Goal: Task Accomplishment & Management: Manage account settings

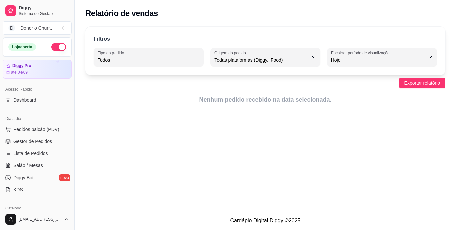
select select "ALL"
select select "0"
click at [31, 141] on span "Gestor de Pedidos" at bounding box center [32, 141] width 39 height 7
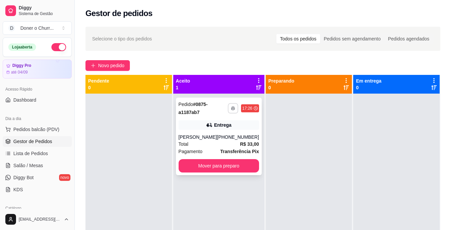
click at [228, 104] on button "button" at bounding box center [233, 108] width 10 height 10
click at [198, 134] on button "IMPRESSORA" at bounding box center [210, 131] width 47 height 10
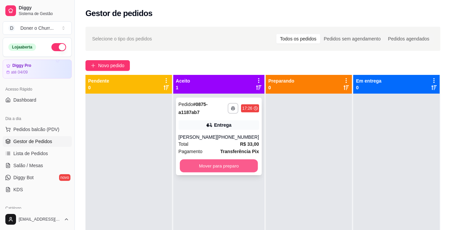
click at [218, 169] on button "Mover para preparo" at bounding box center [219, 165] width 78 height 13
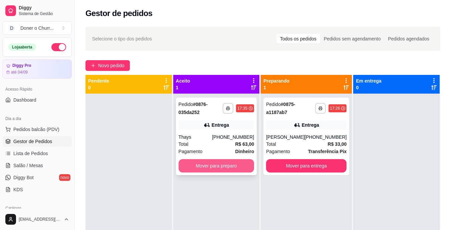
click at [235, 165] on button "Mover para preparo" at bounding box center [217, 165] width 76 height 13
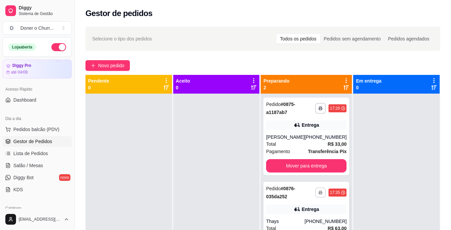
click at [319, 194] on icon "button" at bounding box center [321, 192] width 4 height 4
click at [312, 185] on button "IMPRESSORA" at bounding box center [298, 185] width 48 height 11
click at [33, 155] on span "Lista de Pedidos" at bounding box center [30, 153] width 35 height 7
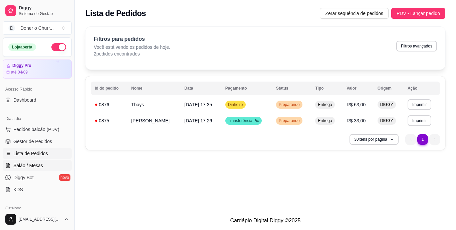
click at [31, 168] on span "Salão / Mesas" at bounding box center [28, 165] width 30 height 7
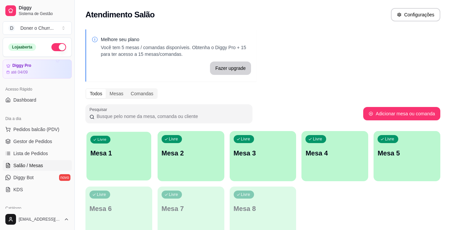
click at [115, 158] on div "Livre Mesa 1" at bounding box center [118, 152] width 65 height 41
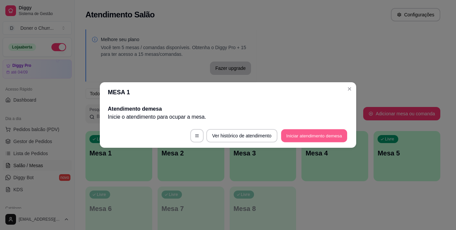
click at [329, 136] on button "Iniciar atendimento de mesa" at bounding box center [314, 135] width 66 height 13
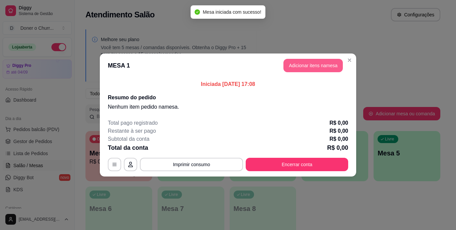
click at [304, 63] on button "Adicionar itens na mesa" at bounding box center [312, 65] width 59 height 13
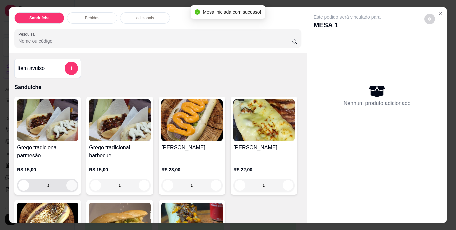
click at [69, 182] on icon "increase-product-quantity" at bounding box center [71, 184] width 5 height 5
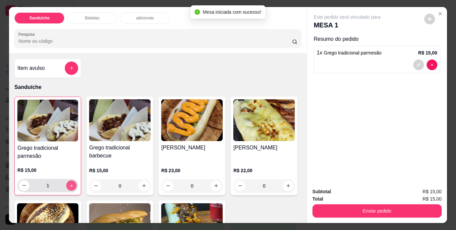
click at [69, 183] on icon "increase-product-quantity" at bounding box center [71, 185] width 5 height 5
type input "2"
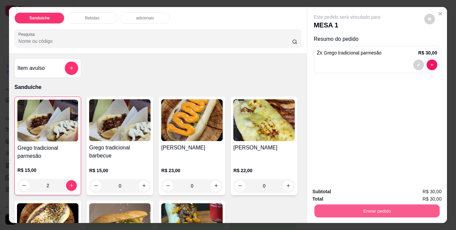
click at [341, 205] on button "Enviar pedido" at bounding box center [376, 210] width 125 height 13
click at [362, 191] on button "Não registrar e enviar pedido" at bounding box center [354, 192] width 69 height 13
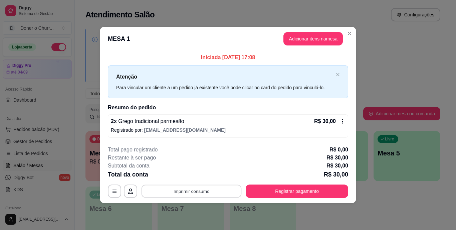
click at [175, 192] on button "Imprimir consumo" at bounding box center [192, 190] width 100 height 13
click at [193, 192] on button "Imprimir consumo" at bounding box center [192, 190] width 100 height 13
click at [194, 184] on div "**********" at bounding box center [228, 172] width 240 height 52
click at [194, 187] on button "Imprimir consumo" at bounding box center [192, 190] width 100 height 13
click at [194, 173] on button "IMPRESSORA" at bounding box center [193, 175] width 48 height 11
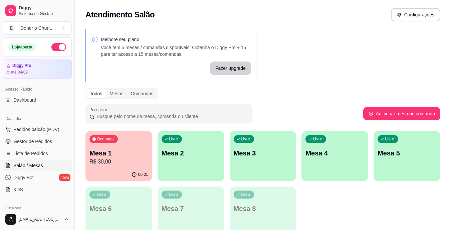
click at [115, 154] on p "Mesa 1" at bounding box center [118, 152] width 59 height 9
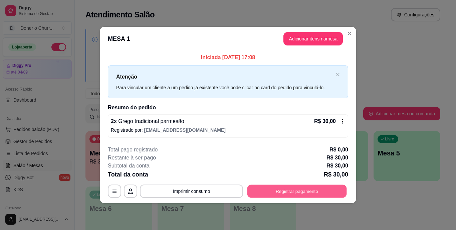
click at [294, 190] on button "Registrar pagamento" at bounding box center [296, 190] width 99 height 13
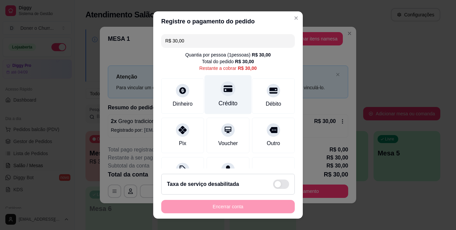
click at [217, 96] on div "Crédito" at bounding box center [228, 94] width 47 height 39
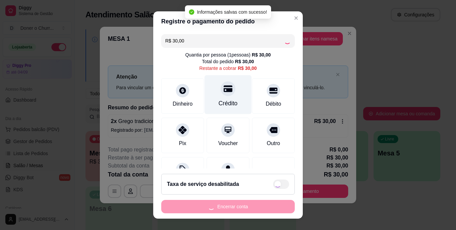
type input "R$ 0,00"
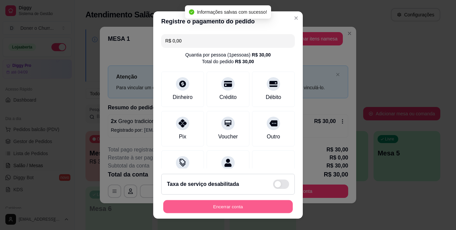
click at [243, 205] on button "Encerrar conta" at bounding box center [228, 206] width 130 height 13
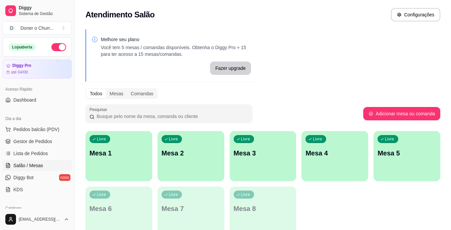
drag, startPoint x: 304, startPoint y: 110, endPoint x: 303, endPoint y: 114, distance: 3.6
click at [305, 110] on div "Pesquisar" at bounding box center [224, 113] width 278 height 19
click at [132, 147] on div "Livre Mesa 1" at bounding box center [118, 152] width 65 height 41
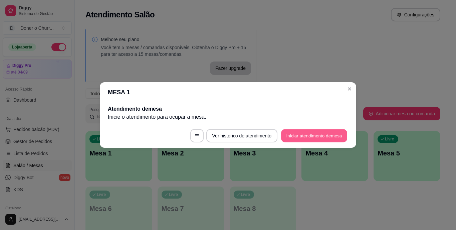
click at [324, 136] on button "Iniciar atendimento de mesa" at bounding box center [314, 135] width 66 height 13
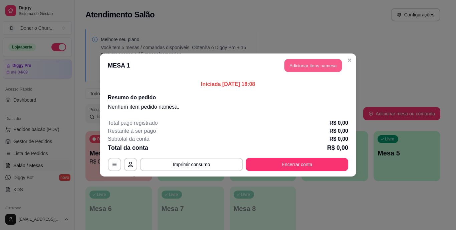
click at [319, 66] on button "Adicionar itens na mesa" at bounding box center [312, 65] width 57 height 13
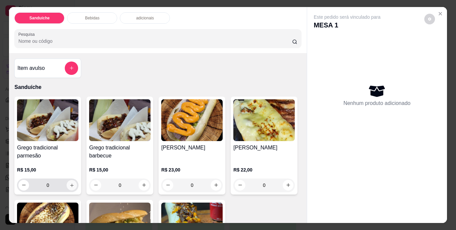
click at [71, 182] on icon "increase-product-quantity" at bounding box center [71, 184] width 5 height 5
type input "1"
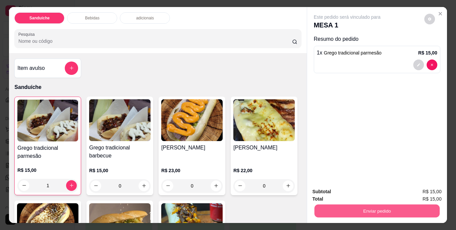
click at [341, 204] on button "Enviar pedido" at bounding box center [376, 210] width 125 height 13
click at [347, 190] on button "Não registrar e enviar pedido" at bounding box center [354, 192] width 67 height 12
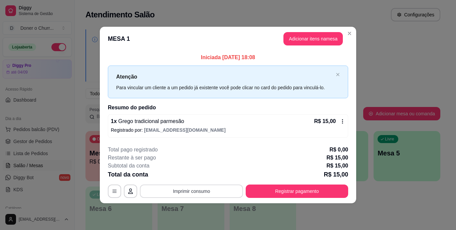
click at [185, 194] on button "Imprimir consumo" at bounding box center [191, 190] width 103 height 13
click at [199, 176] on button "IMPRESSORA" at bounding box center [193, 175] width 47 height 10
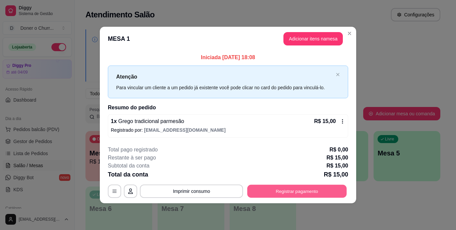
click at [271, 191] on button "Registrar pagamento" at bounding box center [296, 190] width 99 height 13
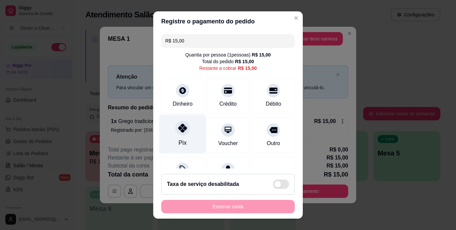
click at [178, 128] on icon at bounding box center [182, 128] width 9 height 9
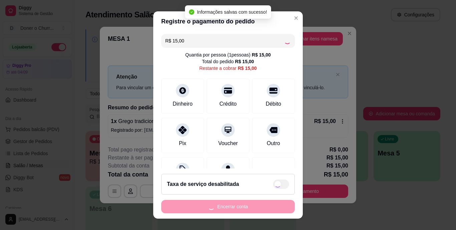
type input "R$ 0,00"
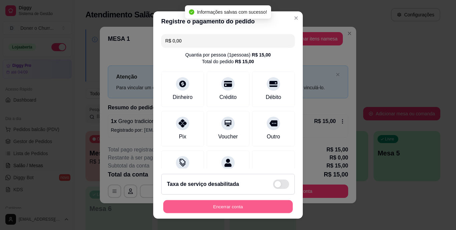
click at [230, 208] on button "Encerrar conta" at bounding box center [228, 206] width 130 height 13
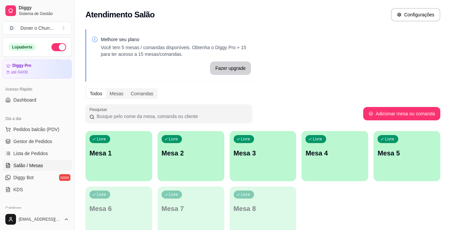
click at [52, 47] on button "button" at bounding box center [58, 47] width 15 height 8
click at [133, 143] on div "Livre Mesa 1" at bounding box center [118, 152] width 67 height 42
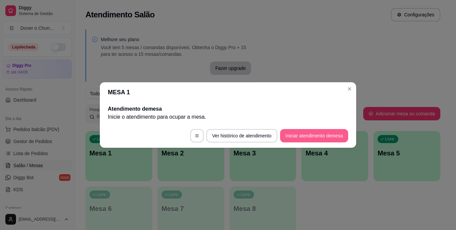
click at [302, 136] on button "Iniciar atendimento de mesa" at bounding box center [314, 135] width 68 height 13
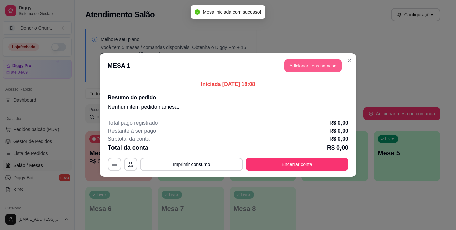
click at [314, 63] on button "Adicionar itens na mesa" at bounding box center [312, 65] width 57 height 13
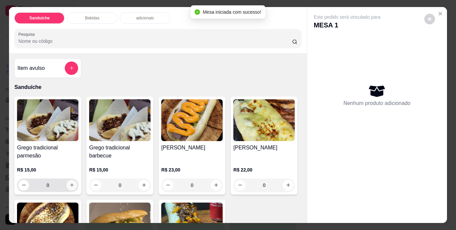
click at [70, 182] on icon "increase-product-quantity" at bounding box center [71, 184] width 5 height 5
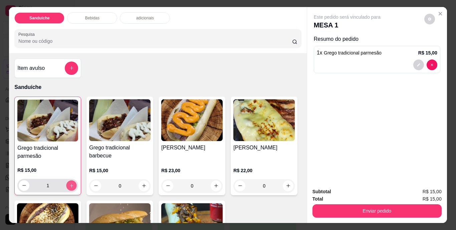
click at [70, 183] on icon "increase-product-quantity" at bounding box center [71, 185] width 5 height 5
type input "2"
click at [143, 184] on icon "increase-product-quantity" at bounding box center [144, 186] width 4 height 4
type input "1"
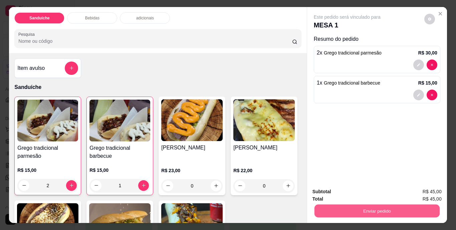
click at [353, 208] on button "Enviar pedido" at bounding box center [376, 210] width 125 height 13
click at [354, 192] on button "Não registrar e enviar pedido" at bounding box center [354, 192] width 67 height 12
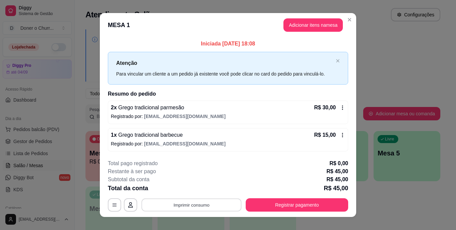
click at [186, 202] on button "Imprimir consumo" at bounding box center [192, 204] width 100 height 13
click at [194, 186] on button "IMPRESSORA" at bounding box center [191, 189] width 47 height 10
click at [112, 15] on header "MESA 1 Adicionar itens na mesa" at bounding box center [228, 25] width 256 height 24
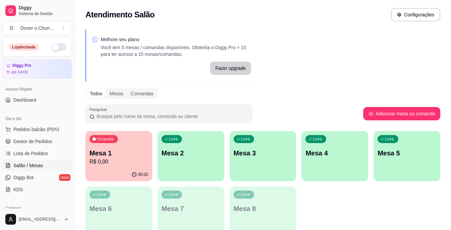
click at [201, 153] on p "Mesa 2" at bounding box center [191, 152] width 59 height 9
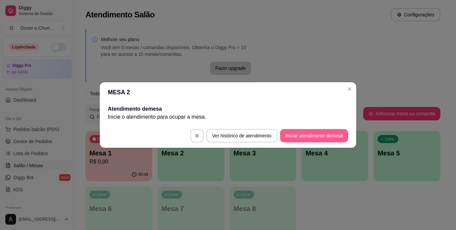
click at [301, 133] on button "Iniciar atendimento de mesa" at bounding box center [314, 135] width 68 height 13
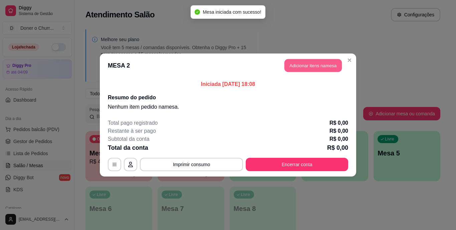
click at [326, 69] on button "Adicionar itens na mesa" at bounding box center [312, 65] width 57 height 13
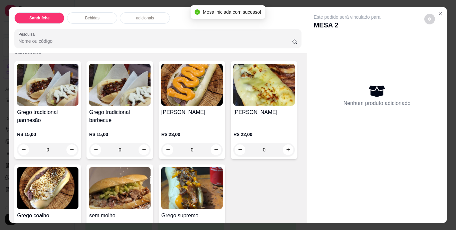
scroll to position [67, 0]
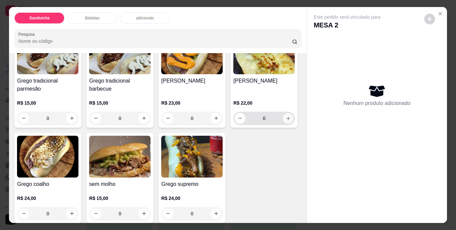
click at [286, 121] on icon "increase-product-quantity" at bounding box center [288, 118] width 5 height 5
type input "1"
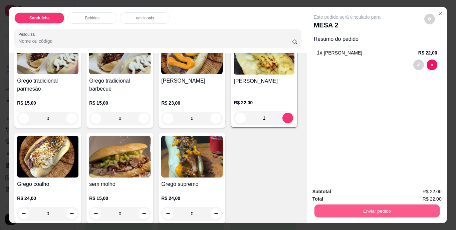
click at [346, 205] on button "Enviar pedido" at bounding box center [376, 210] width 125 height 13
click at [350, 187] on button "Não registrar e enviar pedido" at bounding box center [354, 192] width 67 height 12
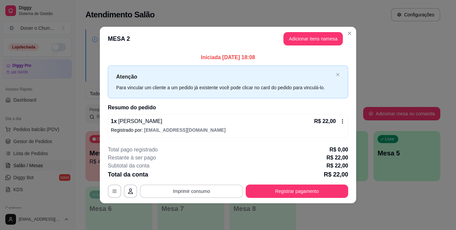
click at [202, 190] on button "Imprimir consumo" at bounding box center [191, 190] width 103 height 13
click at [198, 175] on button "IMPRESSORA" at bounding box center [193, 175] width 48 height 11
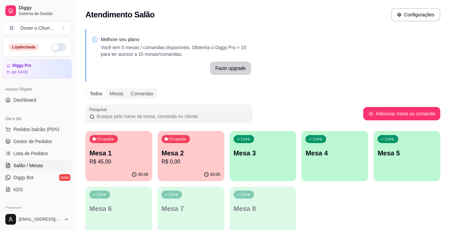
click at [111, 166] on div "Ocupada Mesa 1 R$ 45,00" at bounding box center [118, 149] width 67 height 37
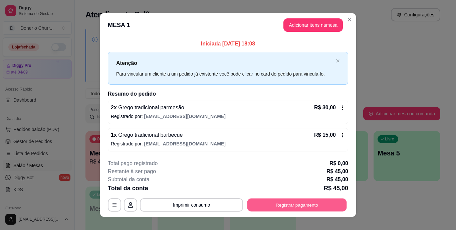
click at [289, 204] on button "Registrar pagamento" at bounding box center [296, 204] width 99 height 13
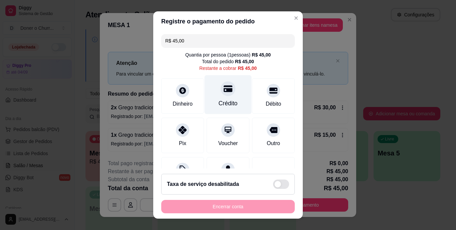
click at [216, 96] on div "Crédito" at bounding box center [228, 94] width 47 height 39
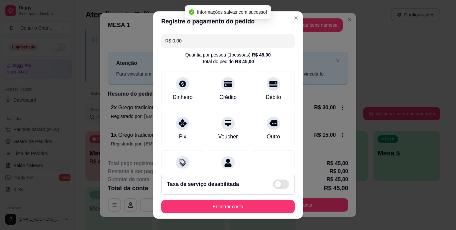
type input "R$ 0,00"
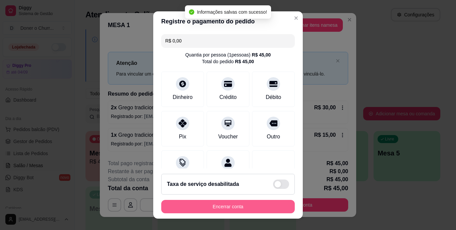
click at [237, 206] on button "Encerrar conta" at bounding box center [228, 206] width 134 height 13
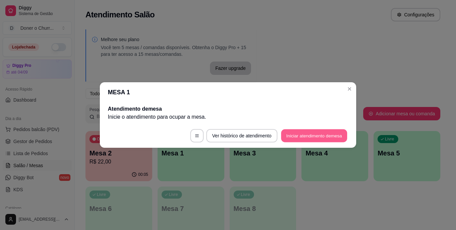
click at [298, 137] on button "Iniciar atendimento de mesa" at bounding box center [314, 135] width 66 height 13
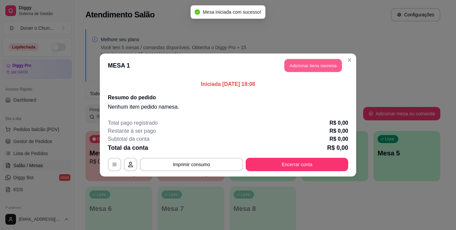
click at [314, 67] on button "Adicionar itens na mesa" at bounding box center [312, 65] width 57 height 13
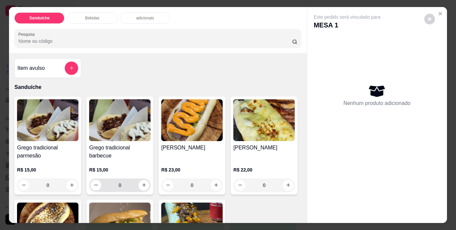
scroll to position [100, 0]
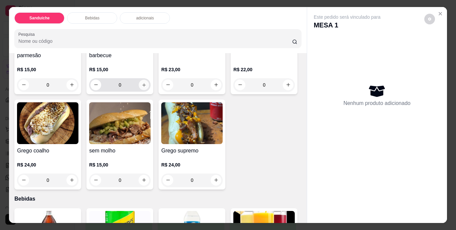
click at [142, 83] on icon "increase-product-quantity" at bounding box center [144, 84] width 5 height 5
type input "1"
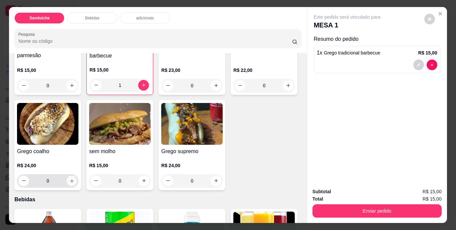
click at [74, 180] on icon "increase-product-quantity" at bounding box center [71, 180] width 5 height 5
type input "1"
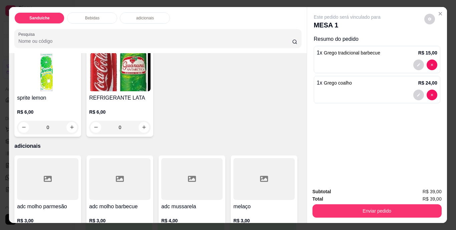
scroll to position [367, 0]
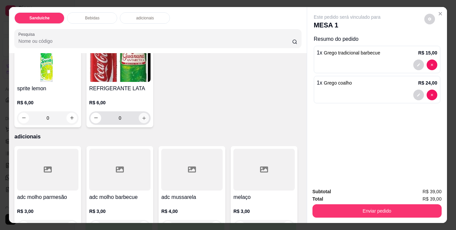
click at [147, 120] on icon "increase-product-quantity" at bounding box center [144, 117] width 5 height 5
type input "1"
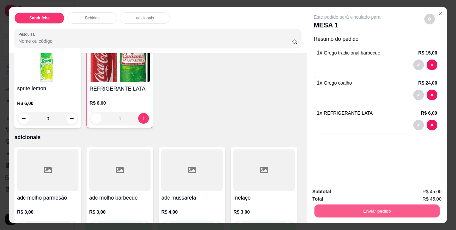
click at [350, 208] on button "Enviar pedido" at bounding box center [376, 210] width 125 height 13
click at [343, 191] on button "Não registrar e enviar pedido" at bounding box center [354, 192] width 67 height 12
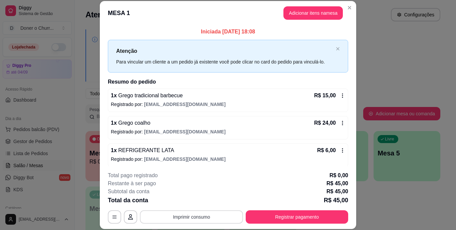
click at [208, 214] on button "Imprimir consumo" at bounding box center [191, 216] width 103 height 13
click at [205, 200] on button "IMPRESSORA" at bounding box center [191, 201] width 48 height 11
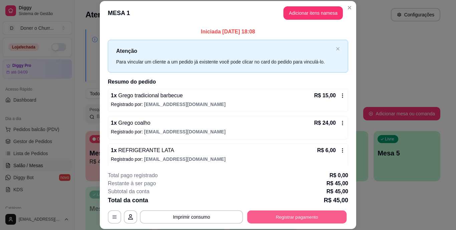
click at [264, 215] on button "Registrar pagamento" at bounding box center [296, 216] width 99 height 13
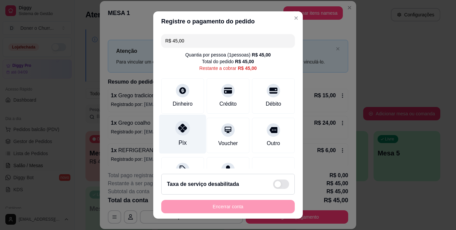
click at [180, 133] on div at bounding box center [182, 128] width 15 height 15
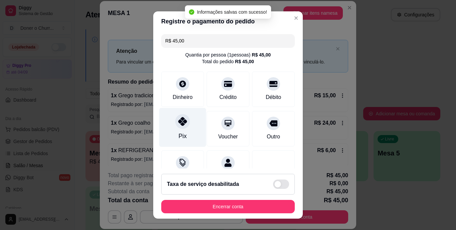
type input "R$ 0,00"
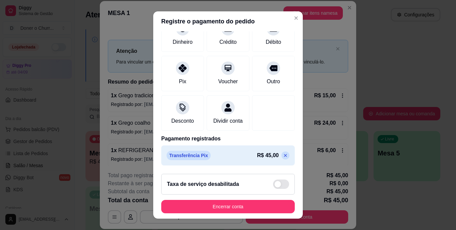
scroll to position [63, 0]
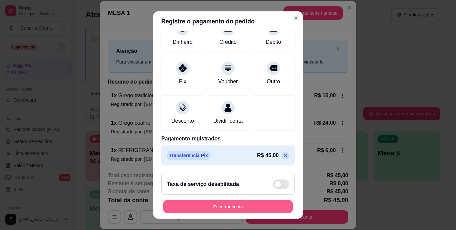
click at [228, 205] on button "Encerrar conta" at bounding box center [228, 206] width 130 height 13
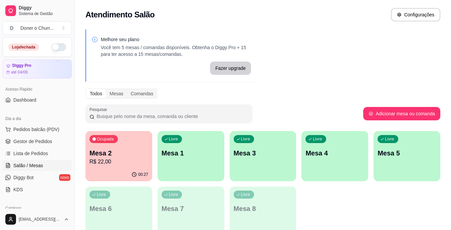
click at [110, 158] on p "R$ 22,00" at bounding box center [118, 162] width 59 height 8
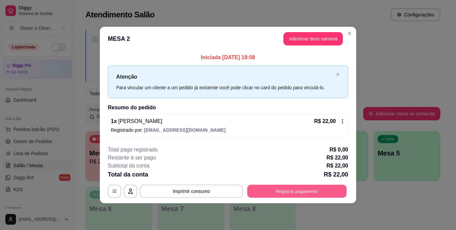
click at [282, 188] on button "Registrar pagamento" at bounding box center [296, 190] width 99 height 13
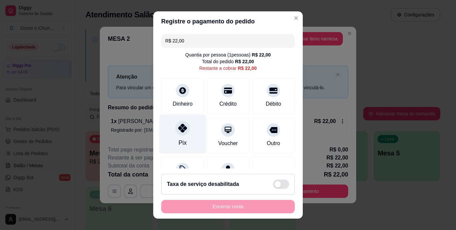
click at [180, 135] on div at bounding box center [182, 128] width 15 height 15
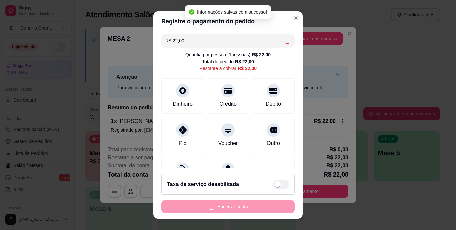
type input "R$ 0,00"
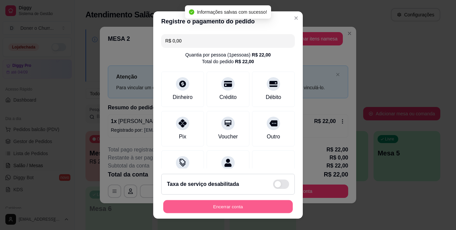
click at [244, 204] on button "Encerrar conta" at bounding box center [228, 206] width 130 height 13
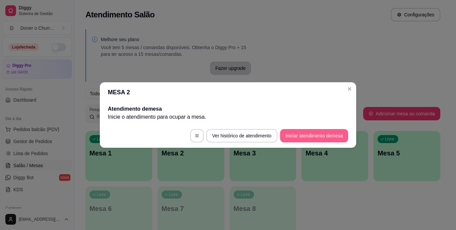
click at [301, 136] on button "Iniciar atendimento de mesa" at bounding box center [314, 135] width 68 height 13
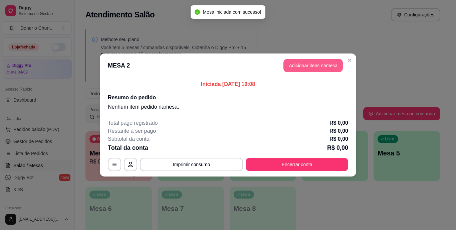
click at [311, 60] on button "Adicionar itens na mesa" at bounding box center [312, 65] width 59 height 13
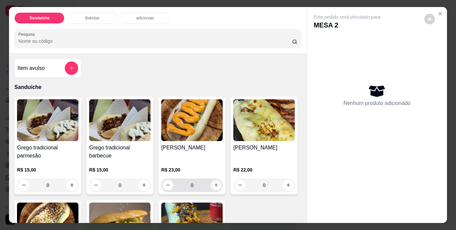
click at [214, 182] on icon "increase-product-quantity" at bounding box center [216, 184] width 5 height 5
type input "1"
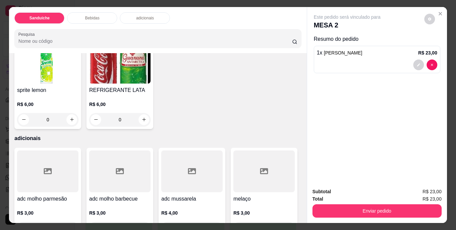
scroll to position [367, 0]
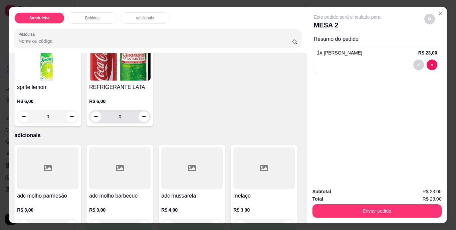
click at [149, 122] on button "increase-product-quantity" at bounding box center [144, 116] width 11 height 11
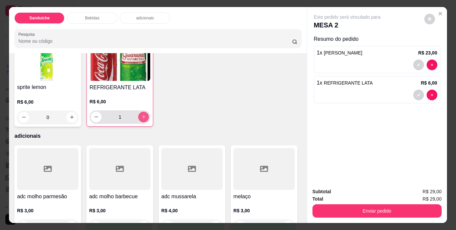
type input "1"
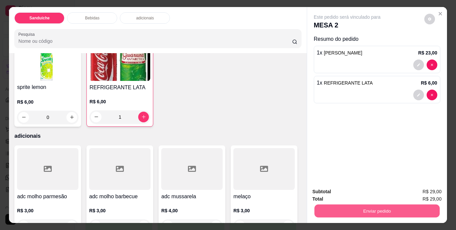
click at [374, 207] on button "Enviar pedido" at bounding box center [376, 210] width 125 height 13
click at [364, 192] on button "Não registrar e enviar pedido" at bounding box center [354, 192] width 67 height 12
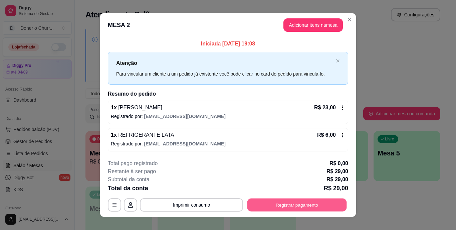
click at [279, 204] on button "Registrar pagamento" at bounding box center [296, 204] width 99 height 13
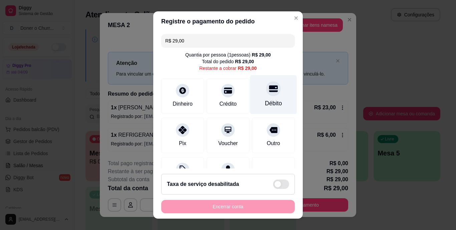
click at [269, 92] on icon at bounding box center [273, 88] width 9 height 9
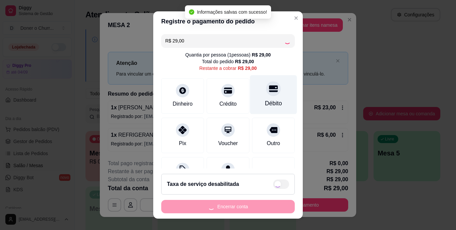
type input "R$ 0,00"
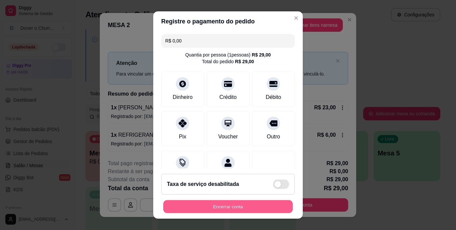
click at [239, 201] on button "Encerrar conta" at bounding box center [228, 206] width 130 height 13
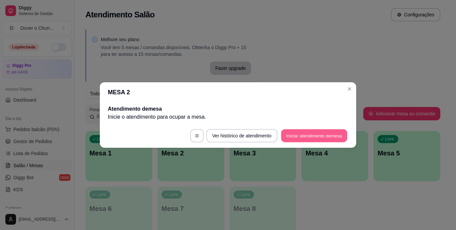
click at [321, 136] on button "Iniciar atendimento de mesa" at bounding box center [314, 135] width 66 height 13
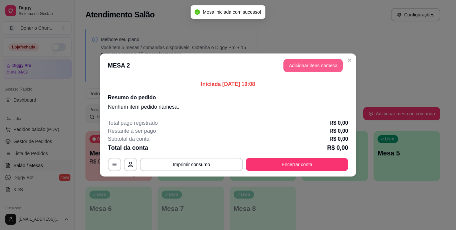
click at [324, 69] on button "Adicionar itens na mesa" at bounding box center [312, 65] width 59 height 13
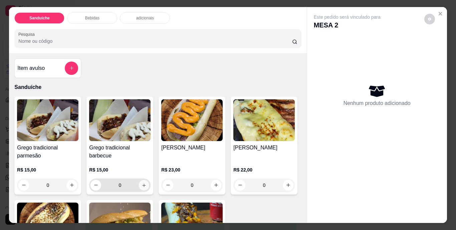
click at [142, 182] on icon "increase-product-quantity" at bounding box center [144, 184] width 5 height 5
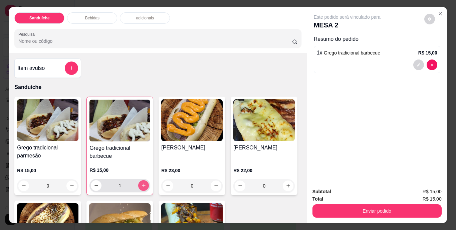
click at [141, 183] on icon "increase-product-quantity" at bounding box center [143, 185] width 5 height 5
type input "2"
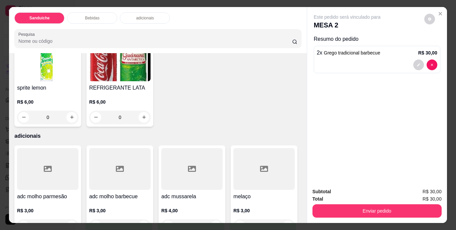
click at [69, 24] on icon "increase-product-quantity" at bounding box center [71, 21] width 5 height 5
type input "1"
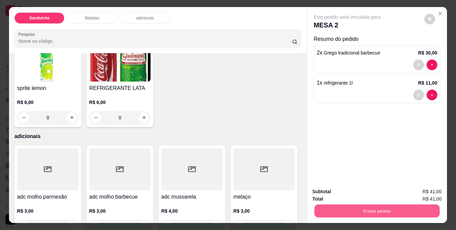
click at [373, 210] on button "Enviar pedido" at bounding box center [376, 210] width 125 height 13
click at [364, 191] on button "Não registrar e enviar pedido" at bounding box center [354, 192] width 67 height 12
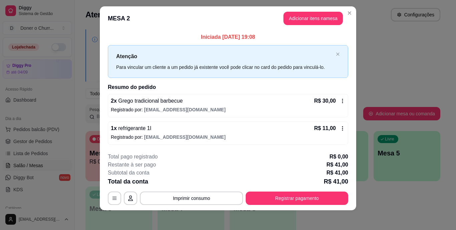
scroll to position [8, 0]
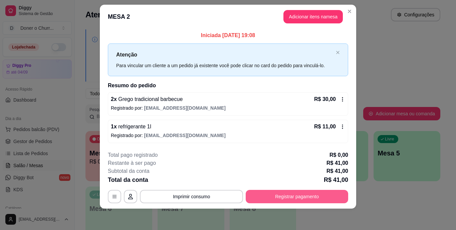
click at [298, 194] on button "Registrar pagamento" at bounding box center [297, 196] width 102 height 13
click at [283, 195] on button "Registrar pagamento" at bounding box center [296, 196] width 99 height 13
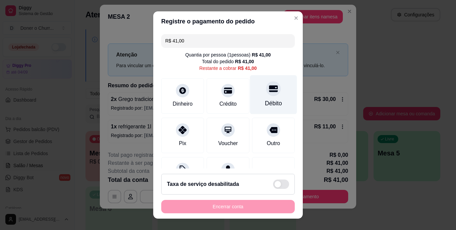
click at [266, 95] on div at bounding box center [273, 88] width 15 height 15
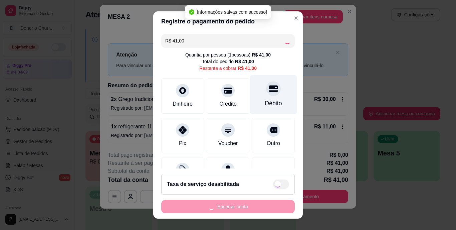
type input "R$ 0,00"
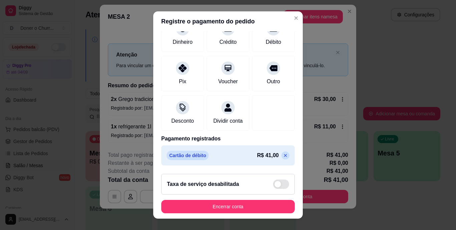
scroll to position [63, 0]
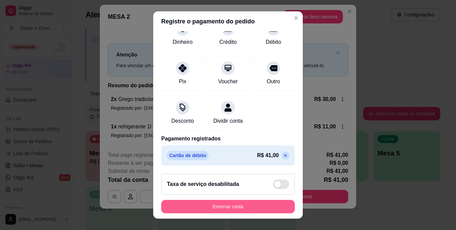
click at [238, 205] on button "Encerrar conta" at bounding box center [228, 206] width 134 height 13
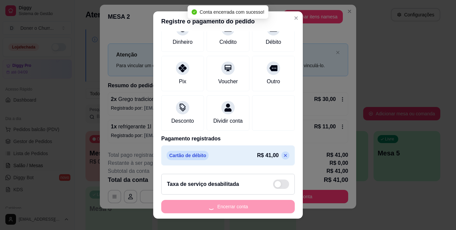
scroll to position [0, 0]
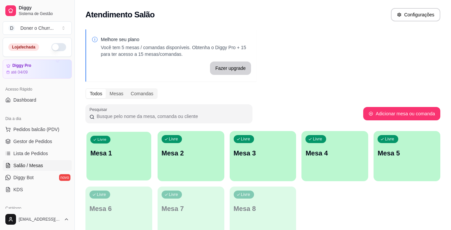
click at [125, 164] on div "Livre Mesa 1" at bounding box center [118, 152] width 65 height 41
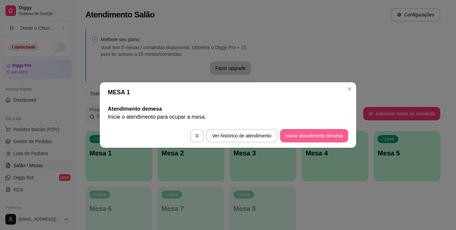
click at [288, 134] on button "Iniciar atendimento de mesa" at bounding box center [314, 135] width 68 height 13
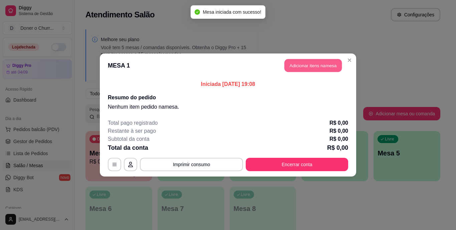
click at [323, 67] on button "Adicionar itens na mesa" at bounding box center [312, 65] width 57 height 13
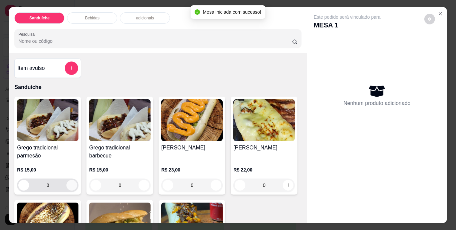
click at [69, 182] on icon "increase-product-quantity" at bounding box center [71, 184] width 5 height 5
type input "1"
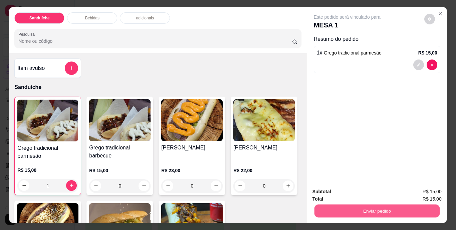
click at [340, 211] on button "Enviar pedido" at bounding box center [376, 210] width 125 height 13
click at [341, 191] on button "Não registrar e enviar pedido" at bounding box center [354, 192] width 69 height 13
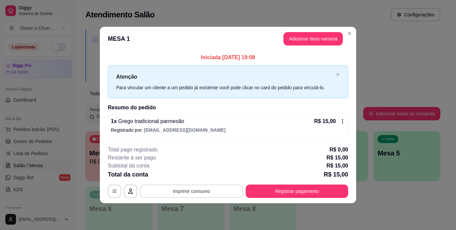
click at [197, 194] on button "Imprimir consumo" at bounding box center [191, 190] width 103 height 13
click at [208, 174] on button "IMPRESSORA" at bounding box center [193, 175] width 47 height 10
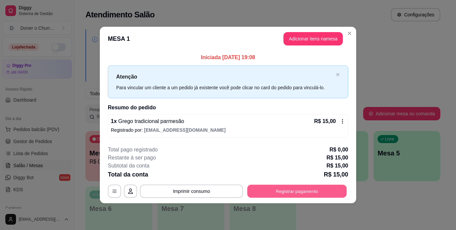
click at [321, 193] on button "Registrar pagamento" at bounding box center [296, 190] width 99 height 13
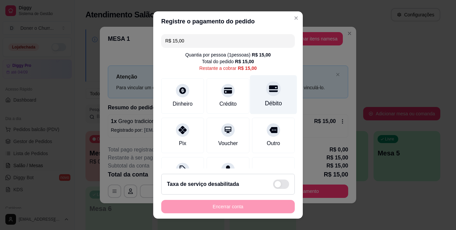
click at [270, 88] on div at bounding box center [273, 88] width 15 height 15
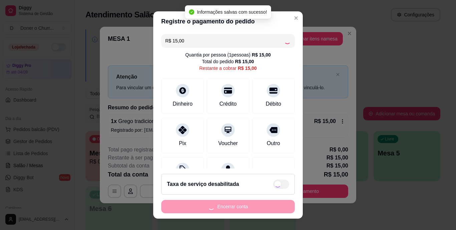
type input "R$ 0,00"
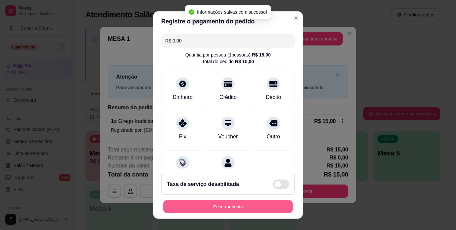
click at [242, 208] on button "Encerrar conta" at bounding box center [228, 206] width 130 height 13
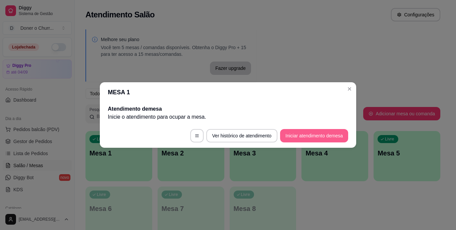
click at [317, 139] on button "Iniciar atendimento de mesa" at bounding box center [314, 135] width 68 height 13
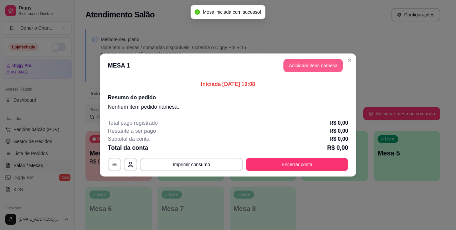
click at [308, 67] on button "Adicionar itens na mesa" at bounding box center [312, 65] width 59 height 13
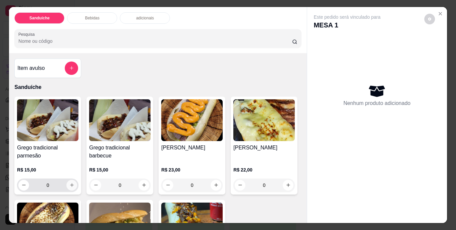
click at [70, 183] on icon "increase-product-quantity" at bounding box center [72, 185] width 4 height 4
type input "1"
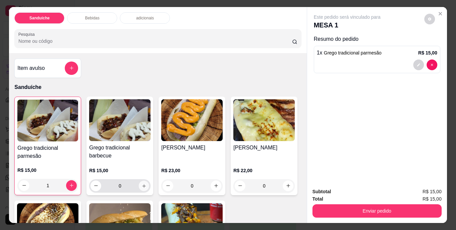
click at [139, 184] on button "increase-product-quantity" at bounding box center [144, 185] width 10 height 10
type input "1"
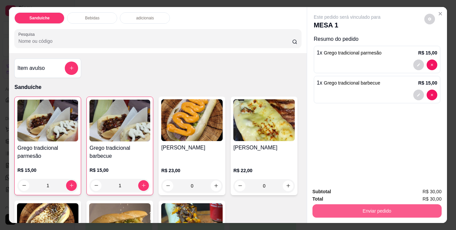
click at [355, 205] on button "Enviar pedido" at bounding box center [376, 210] width 129 height 13
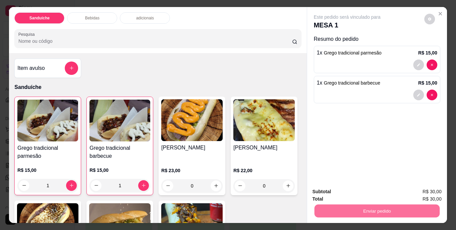
click at [353, 190] on button "Não registrar e enviar pedido" at bounding box center [354, 192] width 67 height 12
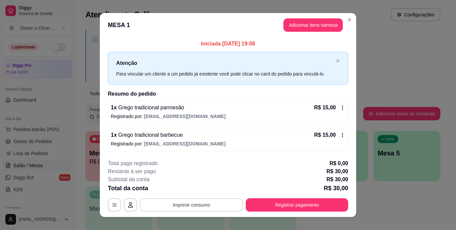
click at [183, 203] on button "Imprimir consumo" at bounding box center [191, 204] width 103 height 13
click at [193, 188] on button "IMPRESSORA" at bounding box center [191, 189] width 48 height 11
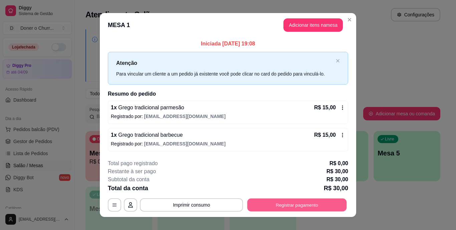
click at [299, 203] on button "Registrar pagamento" at bounding box center [296, 204] width 99 height 13
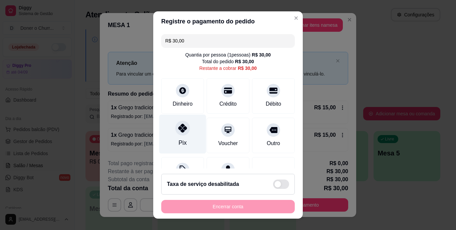
click at [182, 132] on icon at bounding box center [182, 128] width 9 height 9
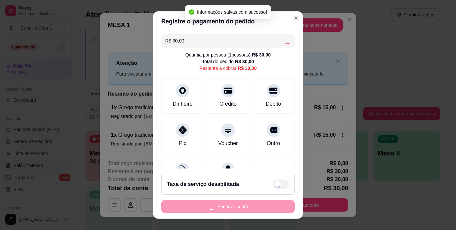
type input "R$ 0,00"
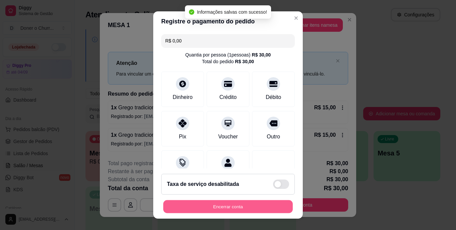
click at [238, 205] on button "Encerrar conta" at bounding box center [228, 206] width 130 height 13
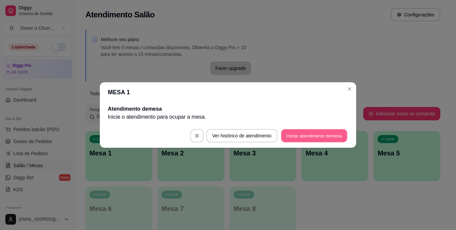
click at [292, 134] on button "Iniciar atendimento de mesa" at bounding box center [314, 135] width 66 height 13
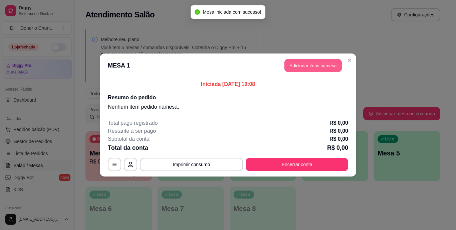
click at [314, 68] on button "Adicionar itens na mesa" at bounding box center [312, 65] width 57 height 13
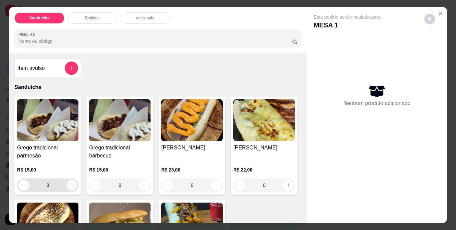
click at [70, 180] on button "increase-product-quantity" at bounding box center [71, 185] width 11 height 11
click at [69, 180] on button "increase-product-quantity" at bounding box center [71, 185] width 11 height 11
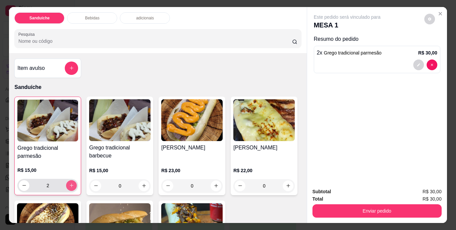
type input "2"
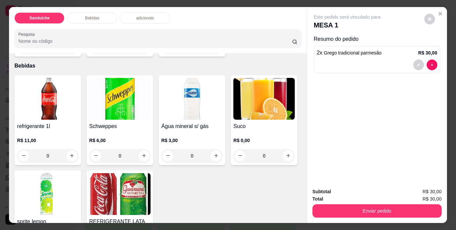
scroll to position [334, 0]
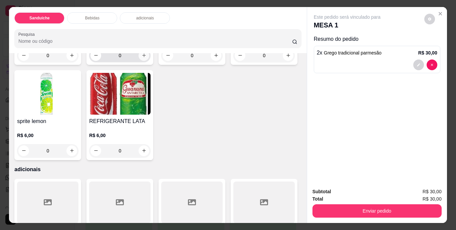
click at [140, 61] on button "increase-product-quantity" at bounding box center [144, 55] width 11 height 11
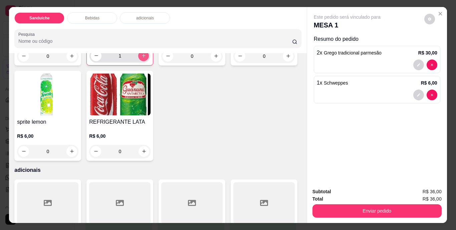
type input "1"
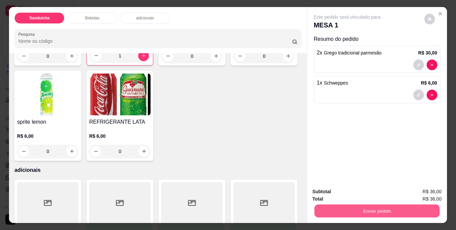
click at [384, 206] on button "Enviar pedido" at bounding box center [376, 210] width 125 height 13
click at [372, 191] on button "Não registrar e enviar pedido" at bounding box center [354, 192] width 69 height 13
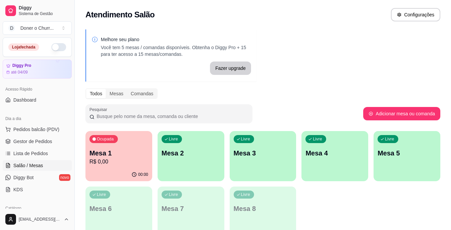
click at [352, 106] on div "Pesquisar" at bounding box center [224, 113] width 278 height 19
click at [363, 59] on div "Melhore seu plano Você tem 5 mesas / comandas disponíveis. Obtenha o Diggy Pro …" at bounding box center [263, 134] width 376 height 219
click at [358, 90] on div "Todos Mesas Comandas" at bounding box center [262, 93] width 355 height 11
click at [366, 217] on div "Ocupada Mesa 1 R$ 0,00 00:00 Livre Mesa 2 Livre Mesa 3 Livre Mesa 4 Livre Mesa …" at bounding box center [262, 183] width 355 height 105
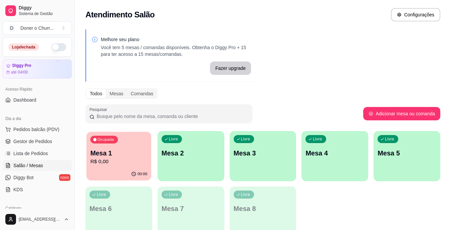
click at [109, 161] on p "R$ 0,00" at bounding box center [118, 162] width 57 height 8
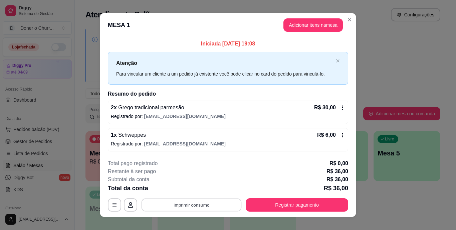
click at [187, 203] on button "Imprimir consumo" at bounding box center [192, 204] width 100 height 13
click at [194, 191] on button "IMPRESSORA" at bounding box center [191, 189] width 48 height 11
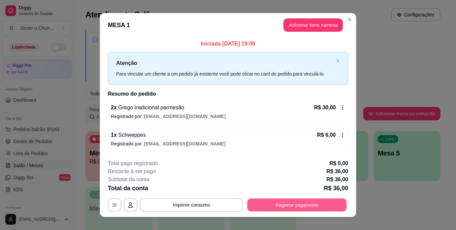
click at [289, 202] on button "Registrar pagamento" at bounding box center [296, 204] width 99 height 13
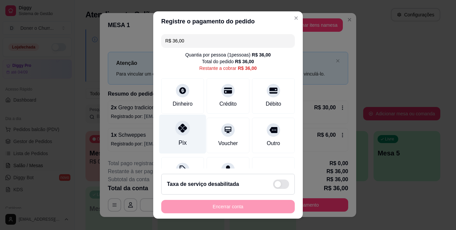
click at [178, 126] on icon at bounding box center [182, 128] width 9 height 9
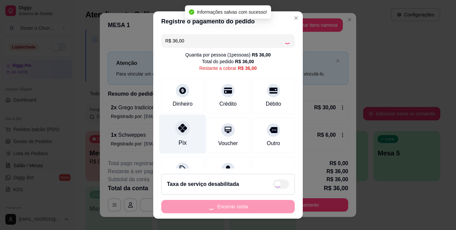
type input "R$ 0,00"
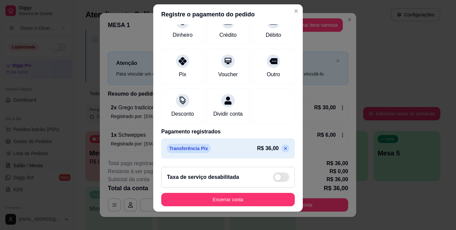
scroll to position [10, 0]
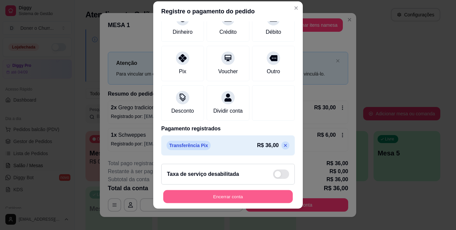
click at [236, 195] on button "Encerrar conta" at bounding box center [228, 196] width 130 height 13
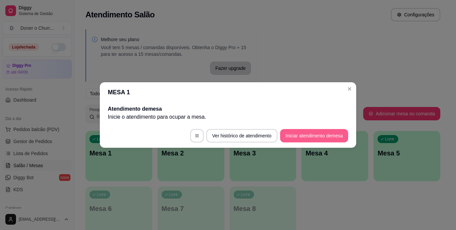
click at [321, 132] on button "Iniciar atendimento de mesa" at bounding box center [314, 135] width 68 height 13
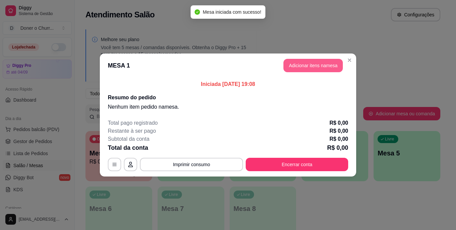
click at [319, 67] on button "Adicionar itens na mesa" at bounding box center [312, 65] width 59 height 13
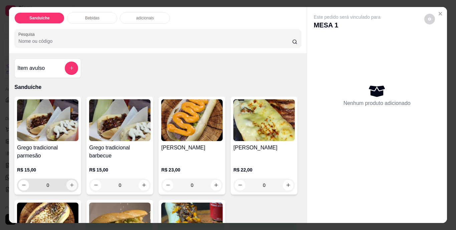
click at [70, 183] on icon "increase-product-quantity" at bounding box center [72, 185] width 4 height 4
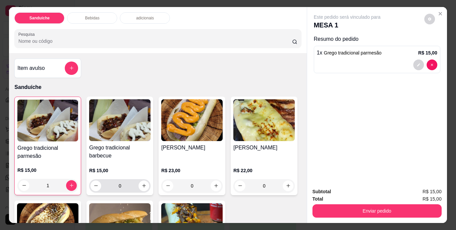
type input "1"
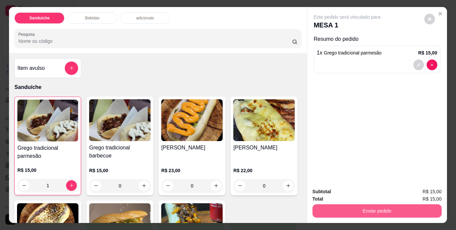
click at [364, 207] on button "Enviar pedido" at bounding box center [376, 210] width 129 height 13
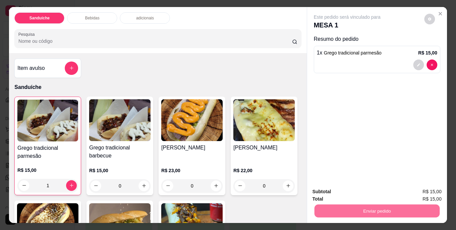
click at [361, 189] on button "Não registrar e enviar pedido" at bounding box center [354, 192] width 69 height 13
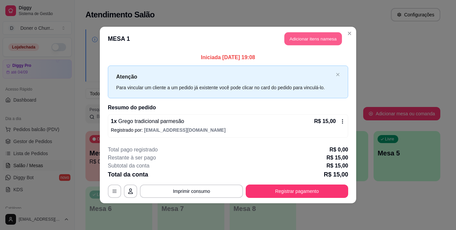
click at [303, 37] on button "Adicionar itens na mesa" at bounding box center [312, 38] width 57 height 13
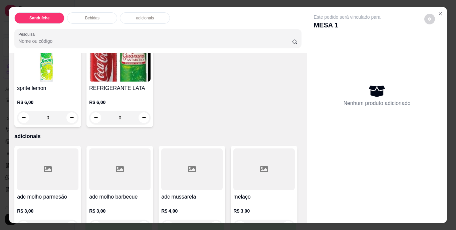
scroll to position [367, 0]
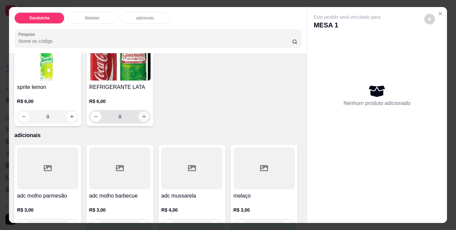
click at [147, 119] on icon "increase-product-quantity" at bounding box center [144, 116] width 5 height 5
type input "1"
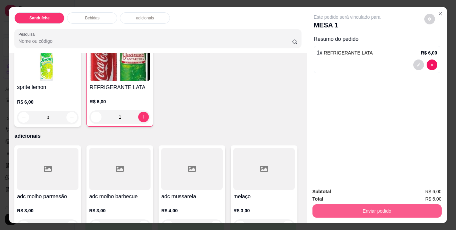
click at [354, 207] on button "Enviar pedido" at bounding box center [376, 210] width 129 height 13
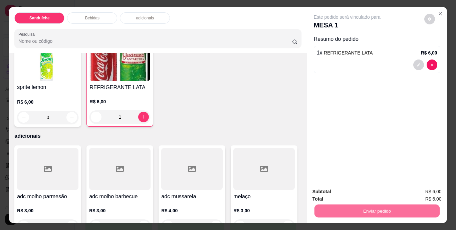
click at [352, 190] on button "Não registrar e enviar pedido" at bounding box center [354, 192] width 69 height 13
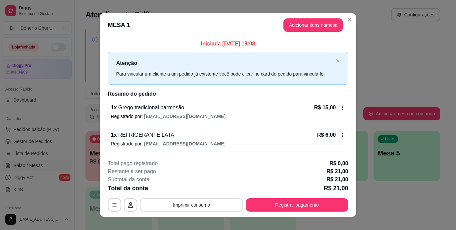
click at [183, 207] on button "Imprimir consumo" at bounding box center [191, 204] width 103 height 13
click at [185, 189] on button "IMPRESSORA" at bounding box center [191, 189] width 48 height 11
click at [270, 203] on button "Registrar pagamento" at bounding box center [297, 204] width 102 height 13
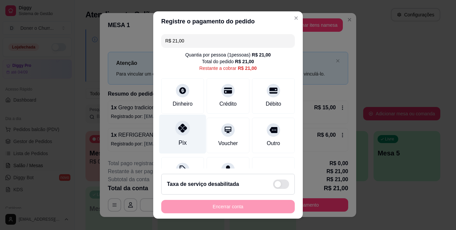
click at [178, 131] on icon at bounding box center [182, 128] width 9 height 9
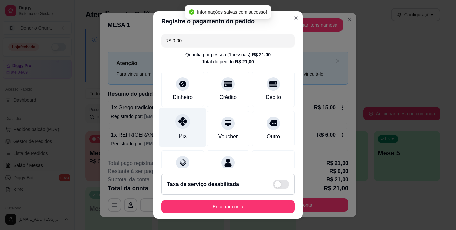
type input "R$ 0,00"
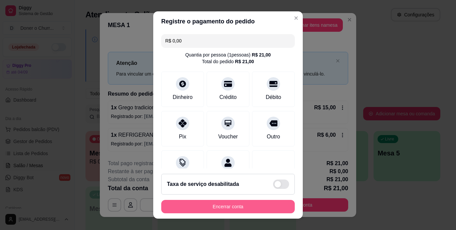
click at [226, 205] on button "Encerrar conta" at bounding box center [228, 206] width 134 height 13
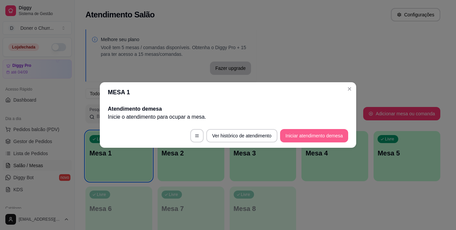
click at [317, 139] on button "Iniciar atendimento de mesa" at bounding box center [314, 135] width 68 height 13
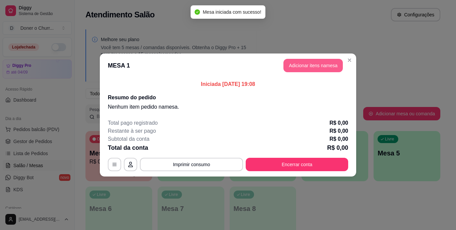
click at [301, 67] on button "Adicionar itens na mesa" at bounding box center [312, 65] width 59 height 13
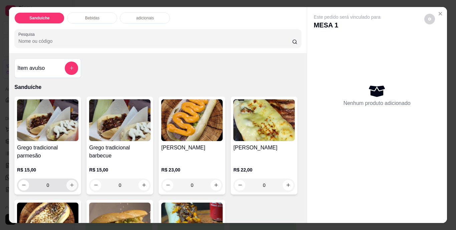
click at [69, 182] on icon "increase-product-quantity" at bounding box center [71, 184] width 5 height 5
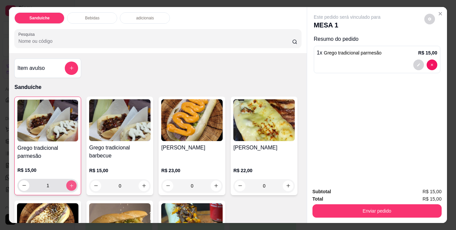
click at [70, 184] on icon "increase-product-quantity" at bounding box center [71, 185] width 3 height 3
type input "2"
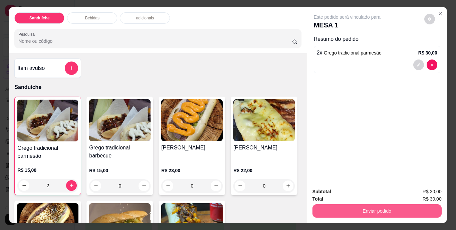
click at [358, 204] on button "Enviar pedido" at bounding box center [376, 210] width 129 height 13
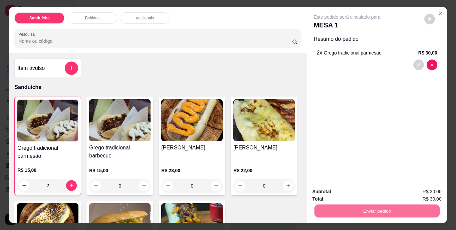
click at [357, 189] on button "Não registrar e enviar pedido" at bounding box center [354, 192] width 67 height 12
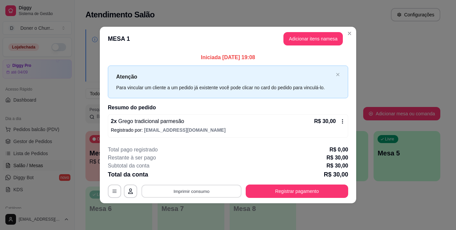
click at [179, 190] on button "Imprimir consumo" at bounding box center [192, 190] width 100 height 13
click at [191, 177] on button "IMPRESSORA" at bounding box center [193, 175] width 47 height 10
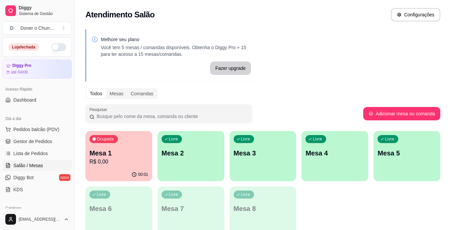
click at [307, 213] on div "Ocupada Mesa 1 R$ 0,00 00:01 Livre Mesa 2 Livre Mesa 3 Livre Mesa 4 Livre Mesa …" at bounding box center [262, 183] width 355 height 105
click at [102, 159] on p "R$ 30,00" at bounding box center [118, 162] width 59 height 8
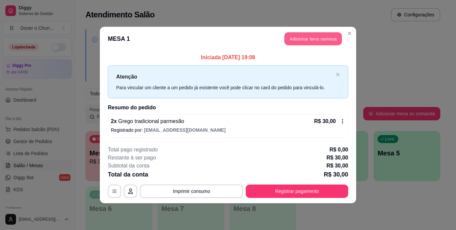
click at [301, 39] on button "Adicionar itens na mesa" at bounding box center [312, 38] width 57 height 13
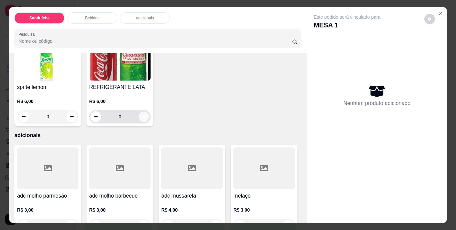
click at [147, 119] on icon "increase-product-quantity" at bounding box center [144, 116] width 5 height 5
type input "1"
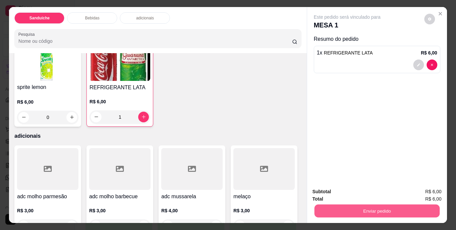
click at [354, 208] on button "Enviar pedido" at bounding box center [376, 210] width 125 height 13
click at [356, 187] on button "Não registrar e enviar pedido" at bounding box center [354, 192] width 69 height 13
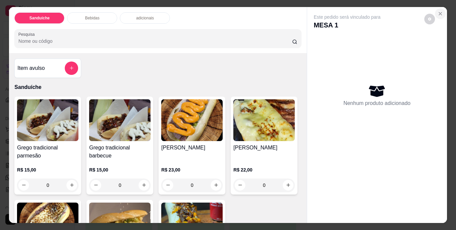
click at [435, 8] on button "Close" at bounding box center [440, 13] width 11 height 11
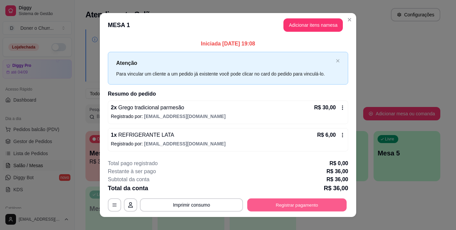
click at [283, 202] on button "Registrar pagamento" at bounding box center [296, 204] width 99 height 13
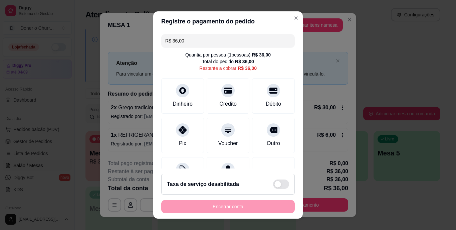
click at [198, 41] on input "R$ 36,00" at bounding box center [228, 40] width 126 height 13
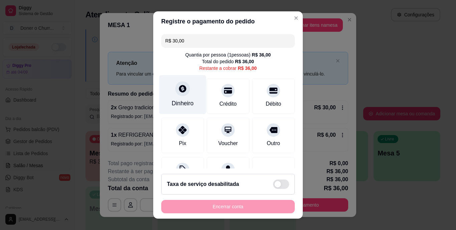
click at [182, 90] on icon at bounding box center [182, 88] width 9 height 9
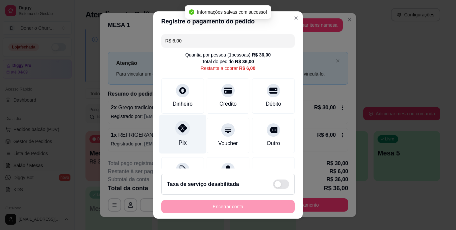
click at [170, 132] on div "Pix" at bounding box center [182, 134] width 47 height 39
type input "R$ 0,00"
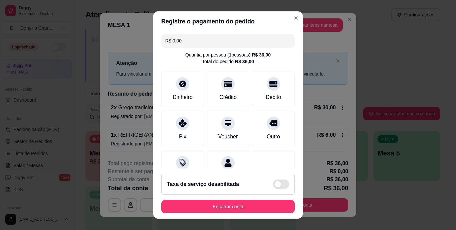
scroll to position [88, 0]
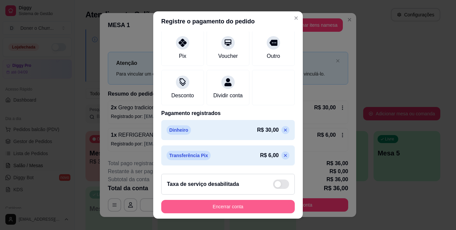
click at [248, 204] on button "Encerrar conta" at bounding box center [228, 206] width 134 height 13
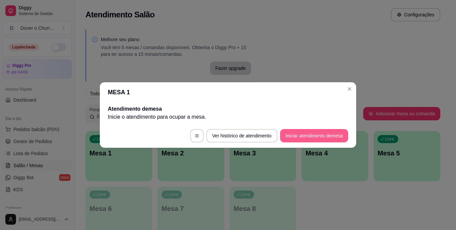
click at [331, 134] on button "Iniciar atendimento de mesa" at bounding box center [314, 135] width 68 height 13
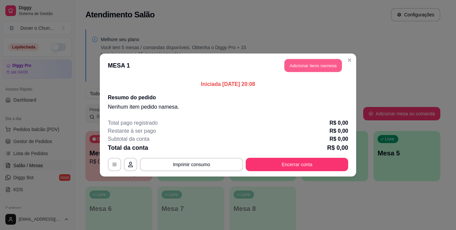
click at [313, 64] on button "Adicionar itens na mesa" at bounding box center [312, 65] width 57 height 13
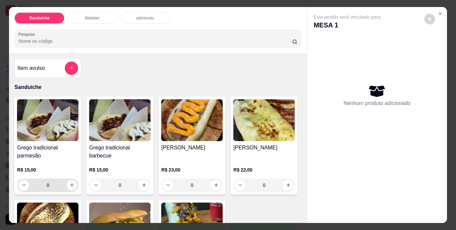
click at [69, 184] on icon "increase-product-quantity" at bounding box center [71, 184] width 5 height 5
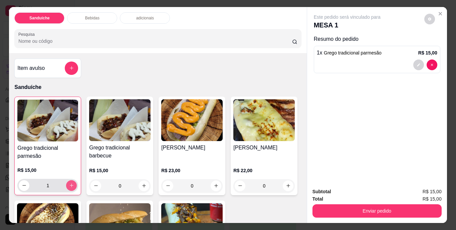
type input "1"
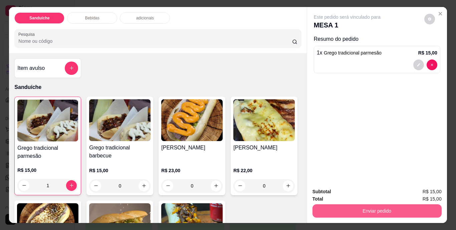
click at [356, 206] on button "Enviar pedido" at bounding box center [376, 210] width 129 height 13
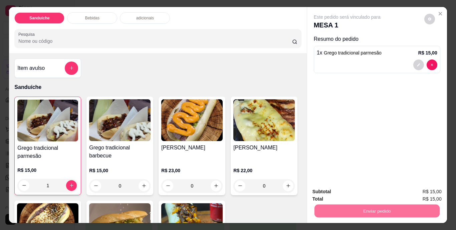
click at [350, 188] on button "Não registrar e enviar pedido" at bounding box center [354, 192] width 67 height 12
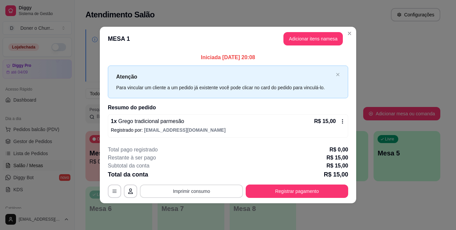
click at [196, 188] on button "Imprimir consumo" at bounding box center [191, 190] width 103 height 13
click at [197, 177] on button "IMPRESSORA" at bounding box center [193, 175] width 48 height 11
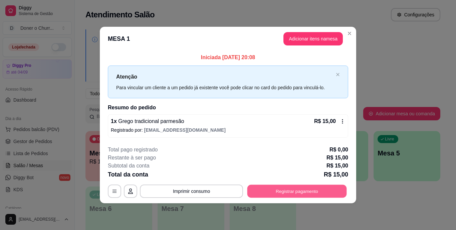
click at [291, 188] on button "Registrar pagamento" at bounding box center [296, 190] width 99 height 13
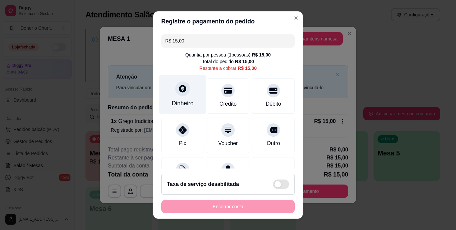
click at [180, 91] on icon at bounding box center [182, 88] width 7 height 7
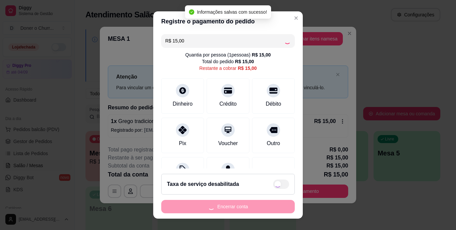
type input "R$ 0,00"
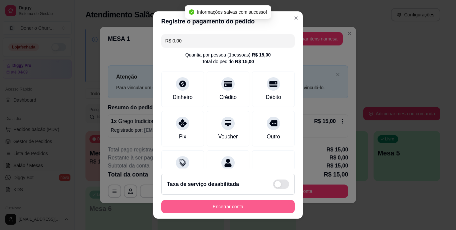
click at [218, 210] on button "Encerrar conta" at bounding box center [228, 206] width 134 height 13
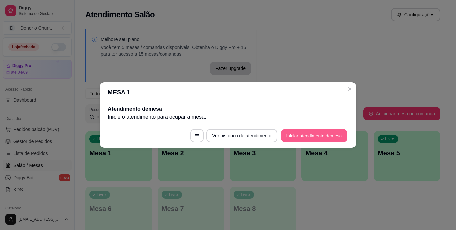
click at [316, 137] on button "Iniciar atendimento de mesa" at bounding box center [314, 135] width 66 height 13
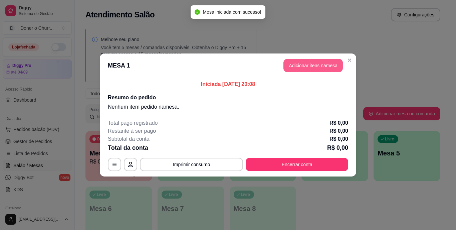
click at [311, 62] on button "Adicionar itens na mesa" at bounding box center [312, 65] width 59 height 13
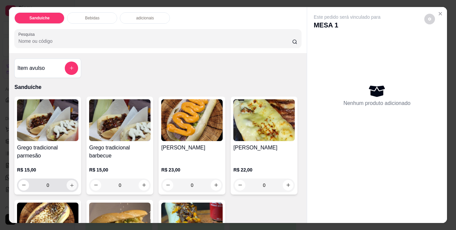
click at [69, 182] on icon "increase-product-quantity" at bounding box center [71, 184] width 5 height 5
type input "1"
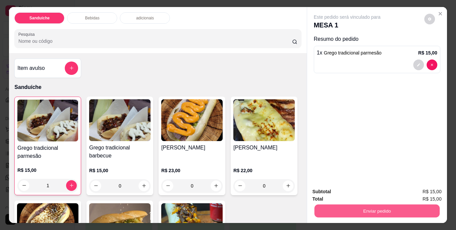
click at [343, 209] on button "Enviar pedido" at bounding box center [376, 210] width 125 height 13
click at [357, 190] on button "Não registrar e enviar pedido" at bounding box center [354, 192] width 67 height 12
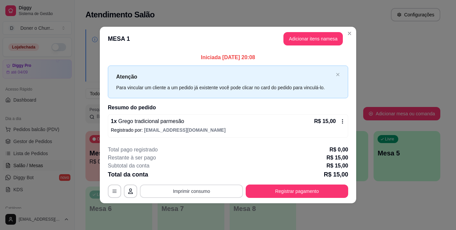
click at [198, 189] on button "Imprimir consumo" at bounding box center [191, 190] width 103 height 13
click at [194, 174] on button "IMPRESSORA" at bounding box center [193, 175] width 47 height 10
click at [364, 213] on div "Ocupada Mesa 1 R$ 0,00 00:00 Livre Mesa 2 Livre Mesa 3 Livre Mesa 4 Livre Mesa …" at bounding box center [262, 183] width 355 height 105
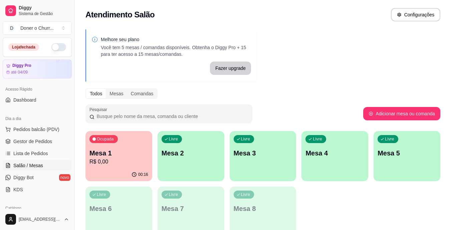
click at [362, 210] on div "Ocupada Mesa 1 R$ 0,00 00:16 Livre Mesa 2 Livre Mesa 3 Livre Mesa 4 Livre Mesa …" at bounding box center [262, 183] width 355 height 105
click at [203, 149] on p "Mesa 2" at bounding box center [191, 152] width 59 height 9
click at [200, 149] on p "Mesa 2" at bounding box center [190, 153] width 57 height 9
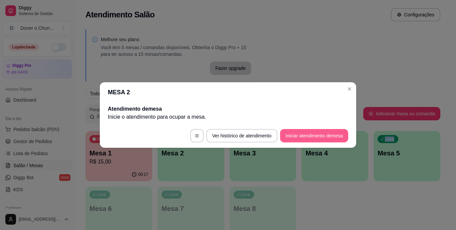
click at [316, 139] on button "Iniciar atendimento de mesa" at bounding box center [314, 135] width 68 height 13
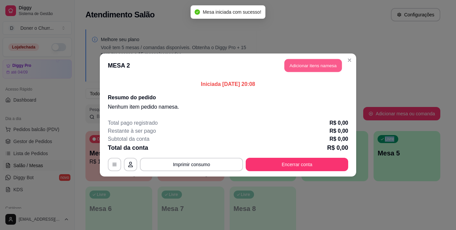
click at [311, 69] on button "Adicionar itens na mesa" at bounding box center [312, 65] width 57 height 13
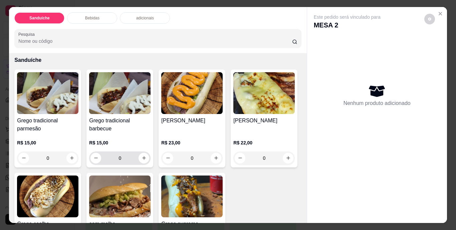
scroll to position [33, 0]
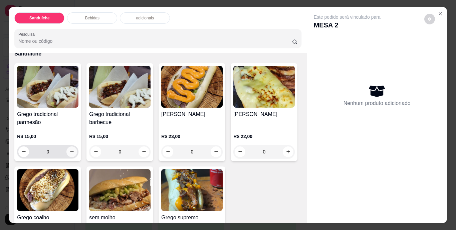
click at [70, 149] on icon "increase-product-quantity" at bounding box center [71, 151] width 5 height 5
type input "1"
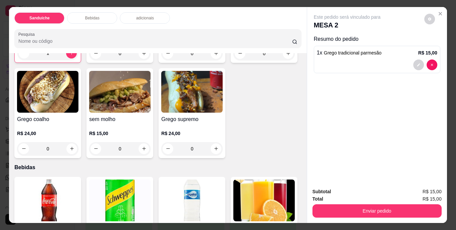
scroll to position [134, 0]
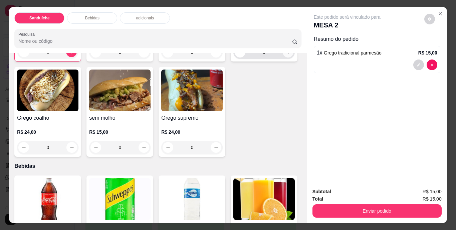
click at [286, 54] on icon "increase-product-quantity" at bounding box center [288, 51] width 5 height 5
type input "1"
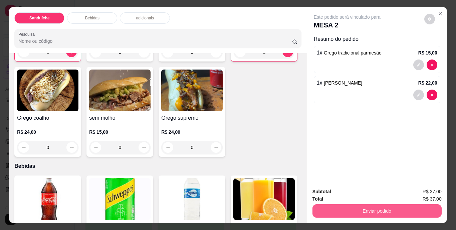
click at [346, 206] on button "Enviar pedido" at bounding box center [376, 210] width 129 height 13
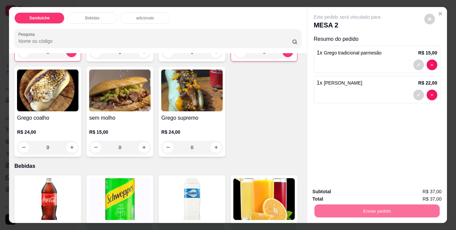
click at [347, 191] on button "Não registrar e enviar pedido" at bounding box center [354, 192] width 67 height 12
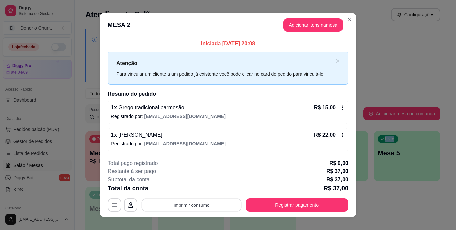
click at [197, 203] on button "Imprimir consumo" at bounding box center [192, 204] width 100 height 13
click at [195, 190] on button "IMPRESSORA" at bounding box center [191, 189] width 47 height 10
click at [301, 204] on button "Registrar pagamento" at bounding box center [297, 204] width 102 height 13
click at [275, 202] on button "Registrar pagamento" at bounding box center [297, 204] width 102 height 13
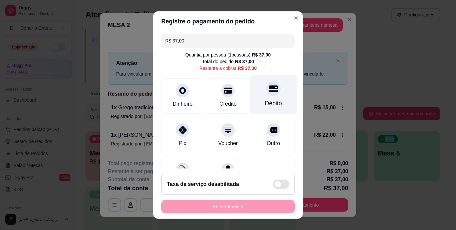
click at [266, 95] on div at bounding box center [273, 88] width 15 height 15
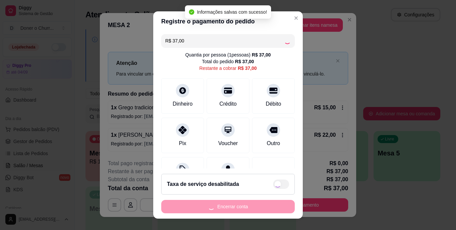
type input "R$ 0,00"
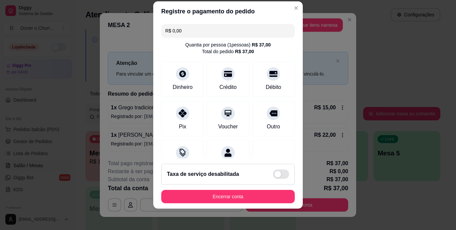
scroll to position [63, 0]
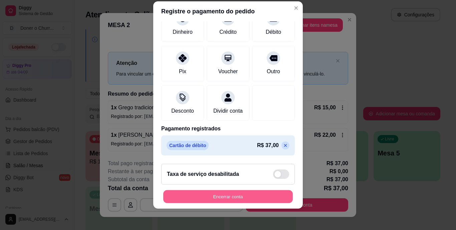
click at [218, 194] on button "Encerrar conta" at bounding box center [228, 196] width 130 height 13
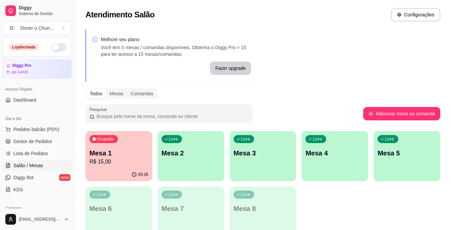
click at [123, 157] on p "Mesa 1" at bounding box center [118, 152] width 59 height 9
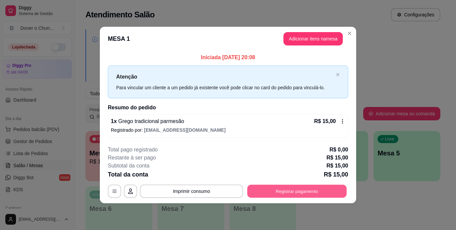
click at [293, 188] on button "Registrar pagamento" at bounding box center [296, 190] width 99 height 13
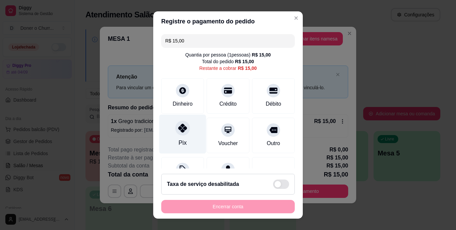
click at [178, 131] on icon at bounding box center [182, 128] width 9 height 9
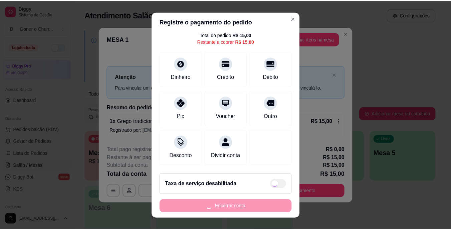
scroll to position [35, 0]
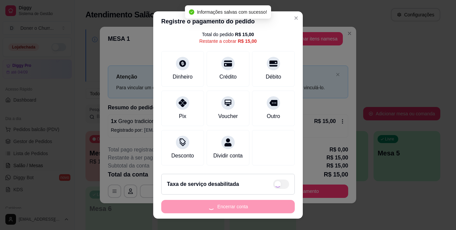
type input "R$ 0,00"
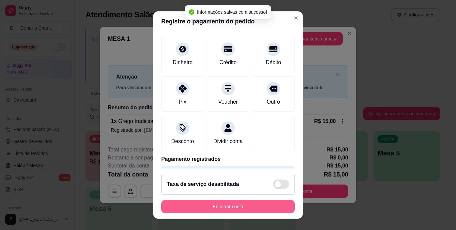
click at [217, 209] on button "Encerrar conta" at bounding box center [228, 206] width 134 height 13
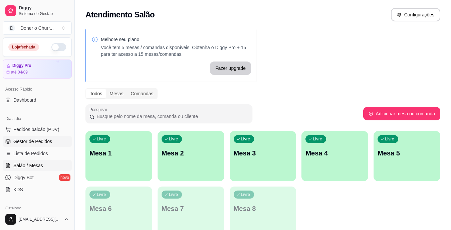
click at [29, 142] on span "Gestor de Pedidos" at bounding box center [32, 141] width 39 height 7
click at [127, 151] on p "Mesa 1" at bounding box center [118, 152] width 59 height 9
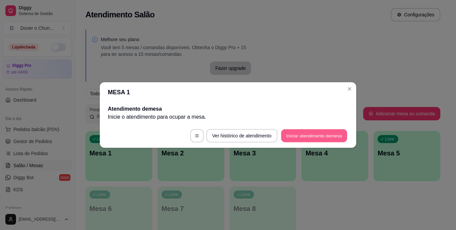
click at [300, 133] on button "Iniciar atendimento de mesa" at bounding box center [314, 135] width 66 height 13
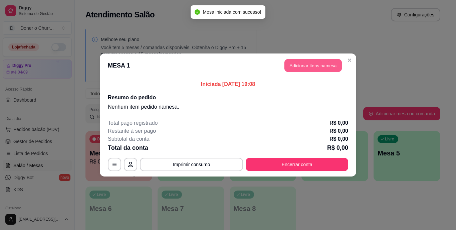
click at [300, 67] on button "Adicionar itens na mesa" at bounding box center [312, 65] width 57 height 13
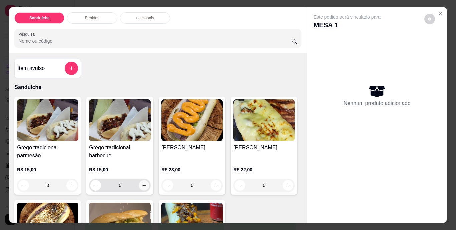
click at [142, 182] on icon "increase-product-quantity" at bounding box center [144, 184] width 5 height 5
type input "1"
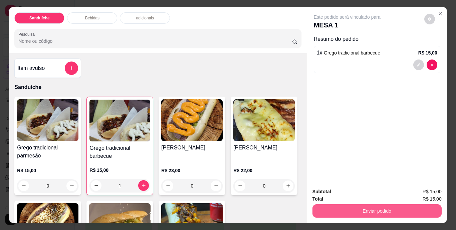
click at [361, 208] on button "Enviar pedido" at bounding box center [376, 210] width 129 height 13
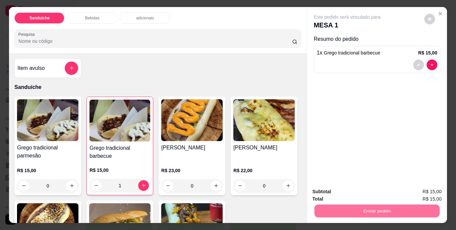
click at [354, 192] on button "Não registrar e enviar pedido" at bounding box center [354, 192] width 67 height 12
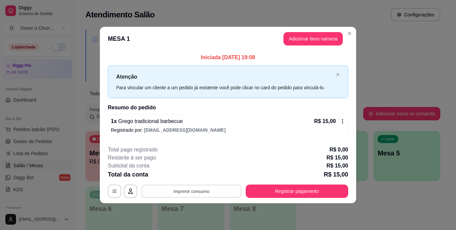
click at [187, 193] on button "Imprimir consumo" at bounding box center [192, 190] width 100 height 13
click at [192, 176] on button "IMPRESSORA" at bounding box center [193, 175] width 47 height 10
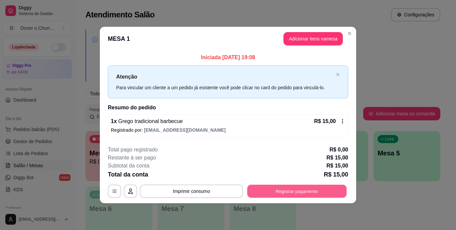
click at [297, 190] on button "Registrar pagamento" at bounding box center [296, 190] width 99 height 13
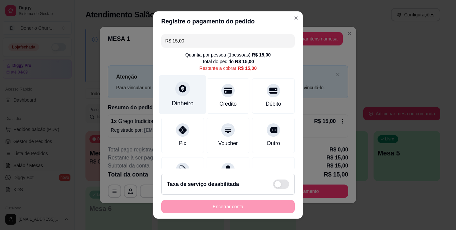
drag, startPoint x: 175, startPoint y: 132, endPoint x: 165, endPoint y: 114, distance: 20.8
click at [179, 130] on icon at bounding box center [183, 130] width 8 height 8
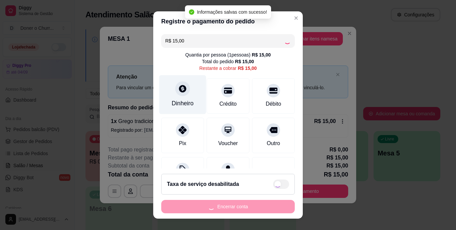
type input "R$ 0,00"
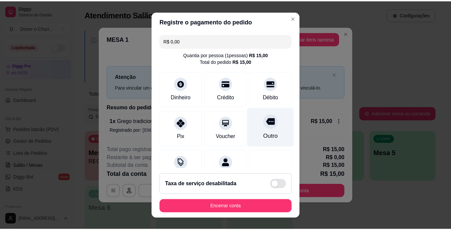
scroll to position [63, 0]
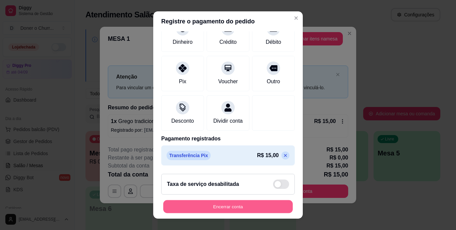
click at [235, 206] on button "Encerrar conta" at bounding box center [228, 206] width 130 height 13
